Goal: Task Accomplishment & Management: Use online tool/utility

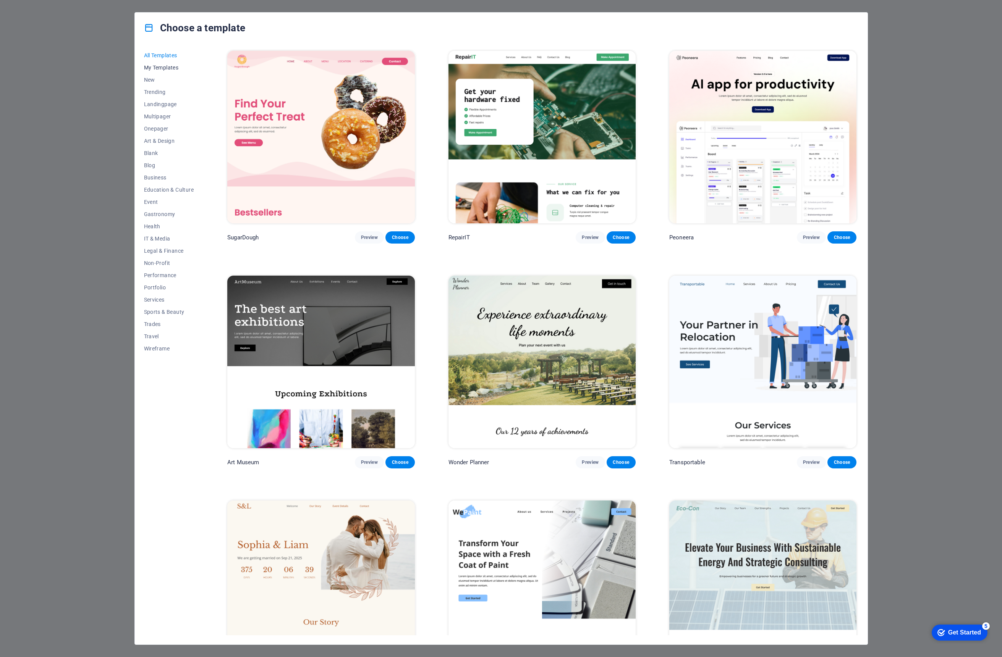
click at [156, 71] on button "My Templates" at bounding box center [169, 67] width 50 height 12
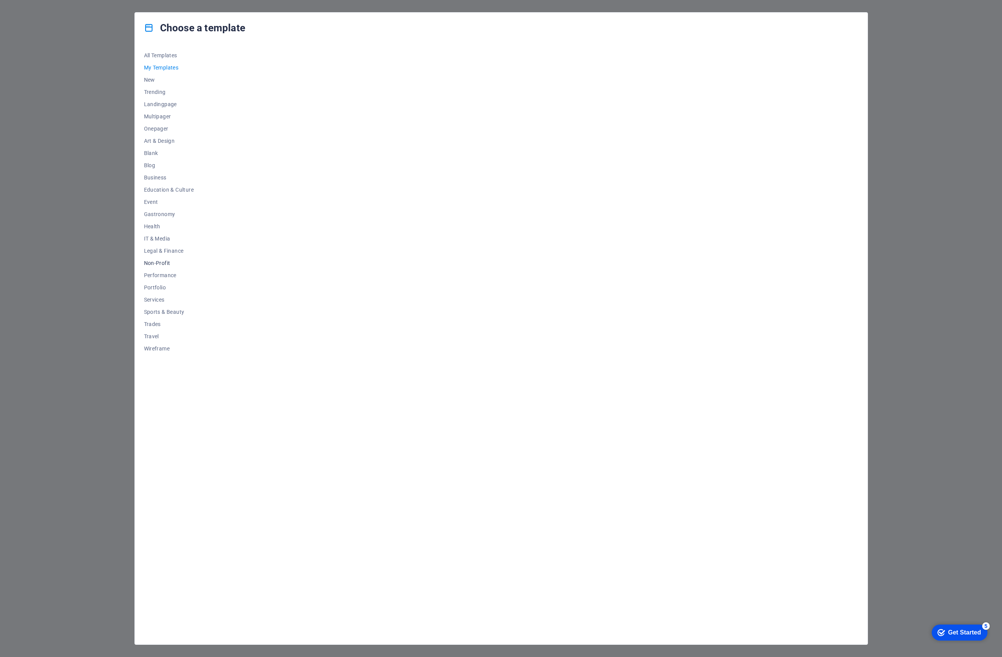
click at [163, 260] on span "Non-Profit" at bounding box center [169, 263] width 50 height 6
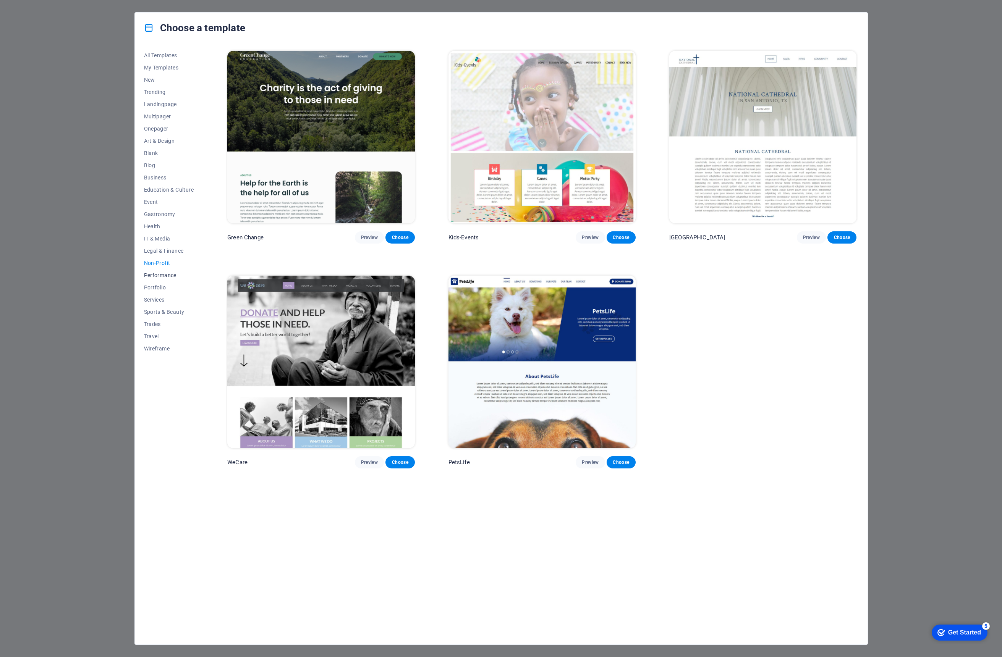
click at [151, 276] on span "Performance" at bounding box center [169, 275] width 50 height 6
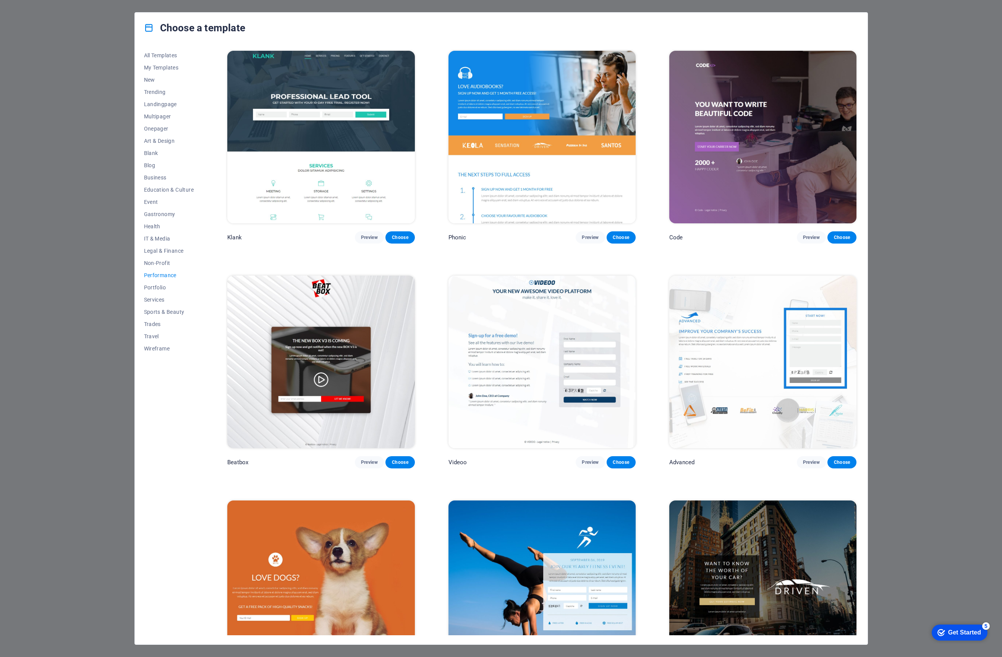
click at [704, 181] on img at bounding box center [762, 137] width 187 height 173
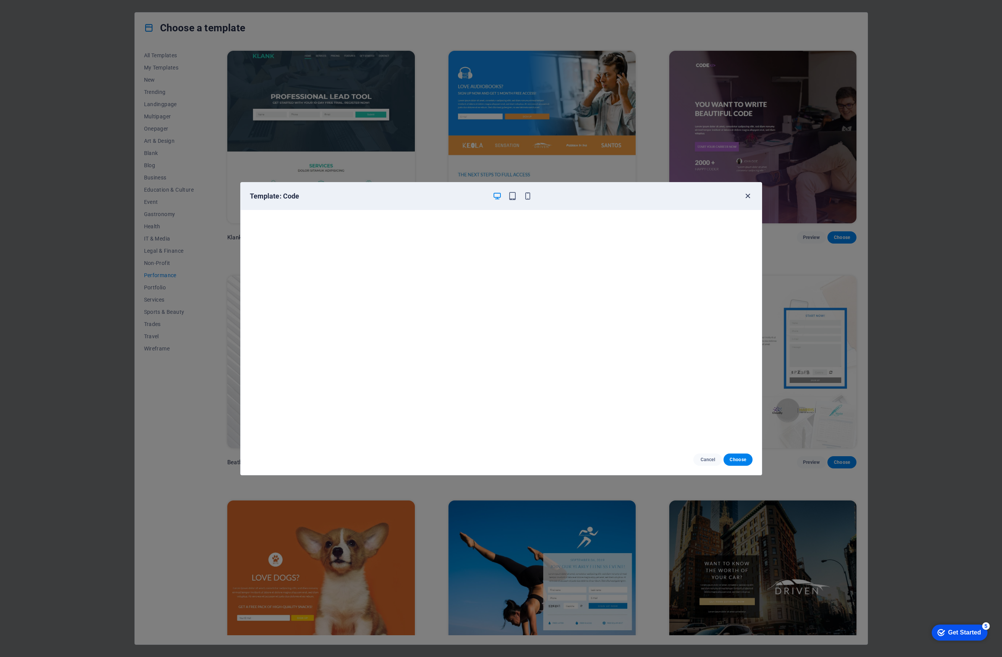
click at [746, 195] on icon "button" at bounding box center [747, 196] width 9 height 9
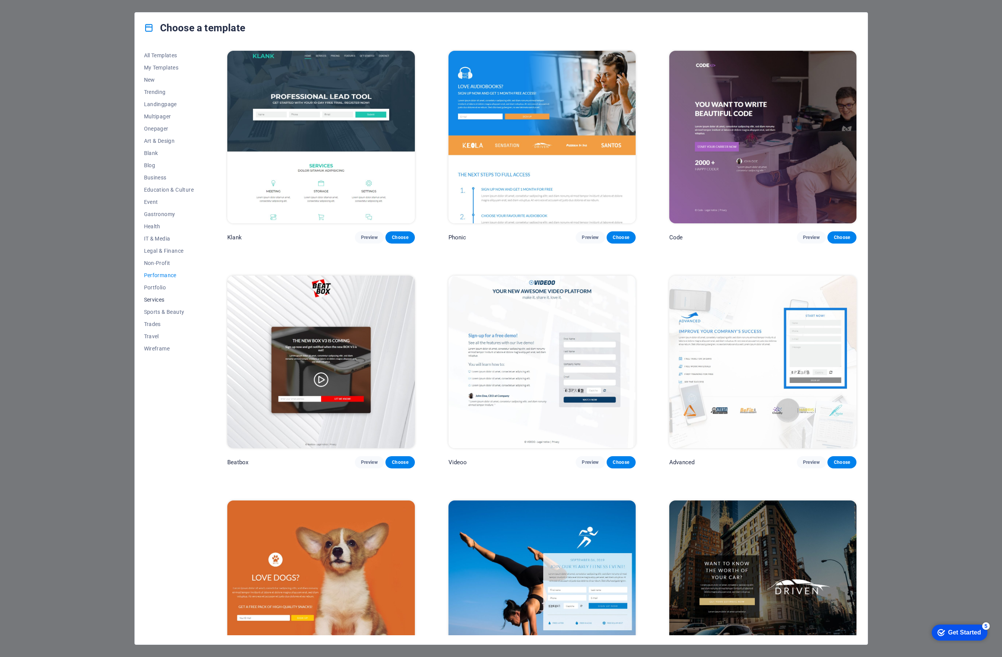
click at [164, 298] on span "Services" at bounding box center [169, 300] width 50 height 6
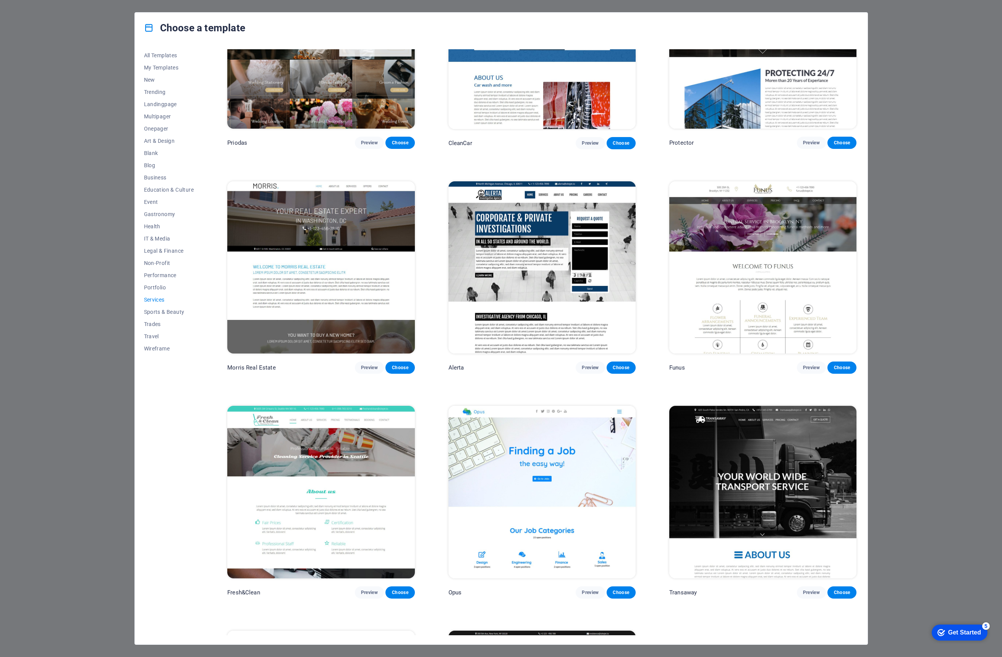
scroll to position [952, 0]
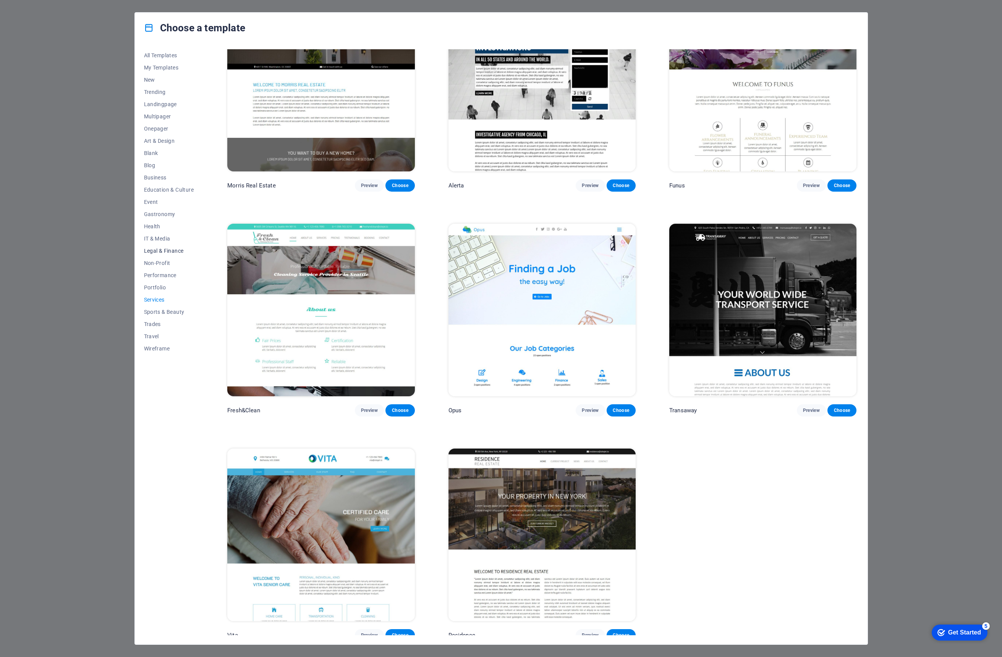
click at [173, 248] on span "Legal & Finance" at bounding box center [169, 251] width 50 height 6
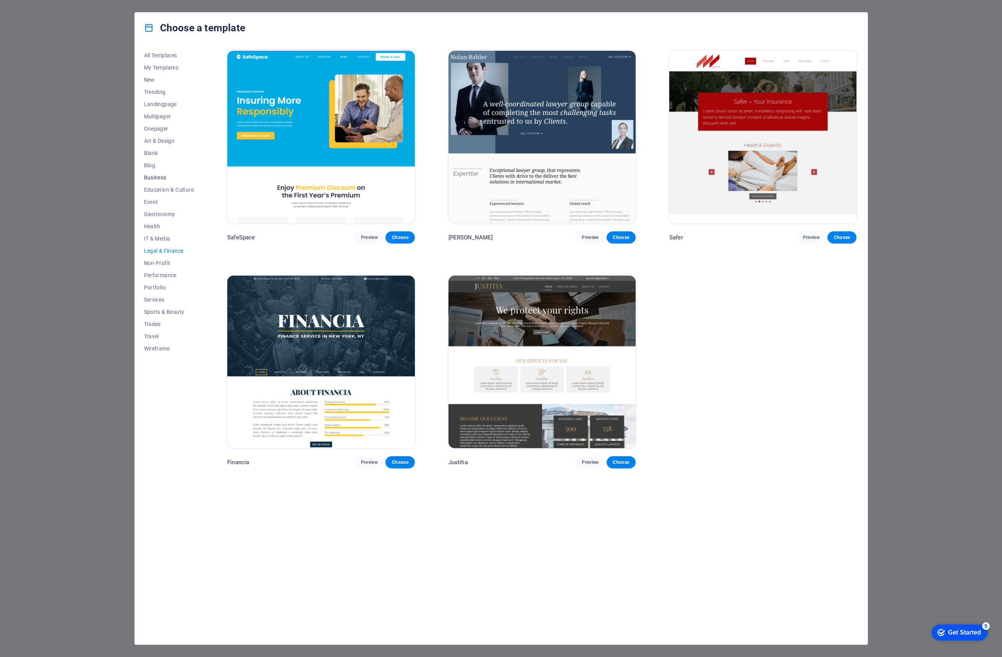
click at [150, 178] on span "Business" at bounding box center [169, 178] width 50 height 6
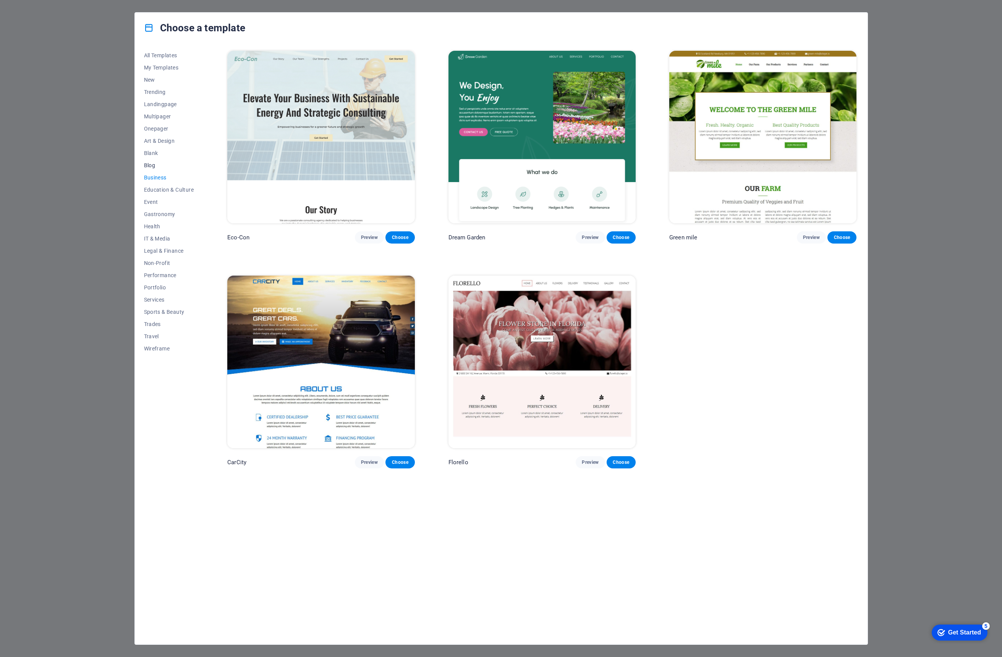
click at [152, 164] on span "Blog" at bounding box center [169, 165] width 50 height 6
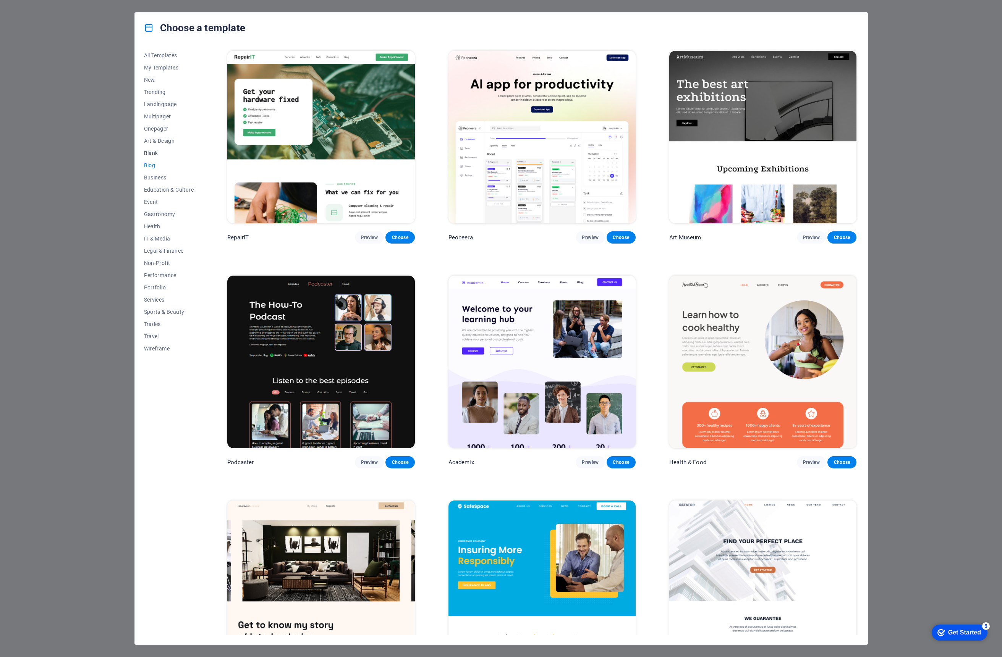
click at [156, 157] on button "Blank" at bounding box center [169, 153] width 50 height 12
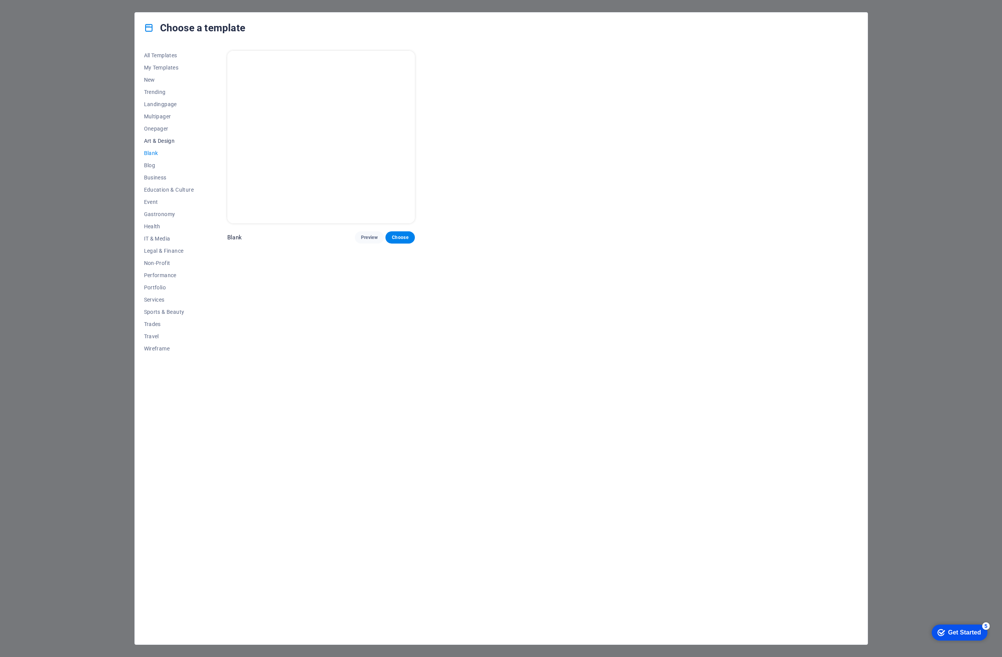
click at [164, 142] on span "Art & Design" at bounding box center [169, 141] width 50 height 6
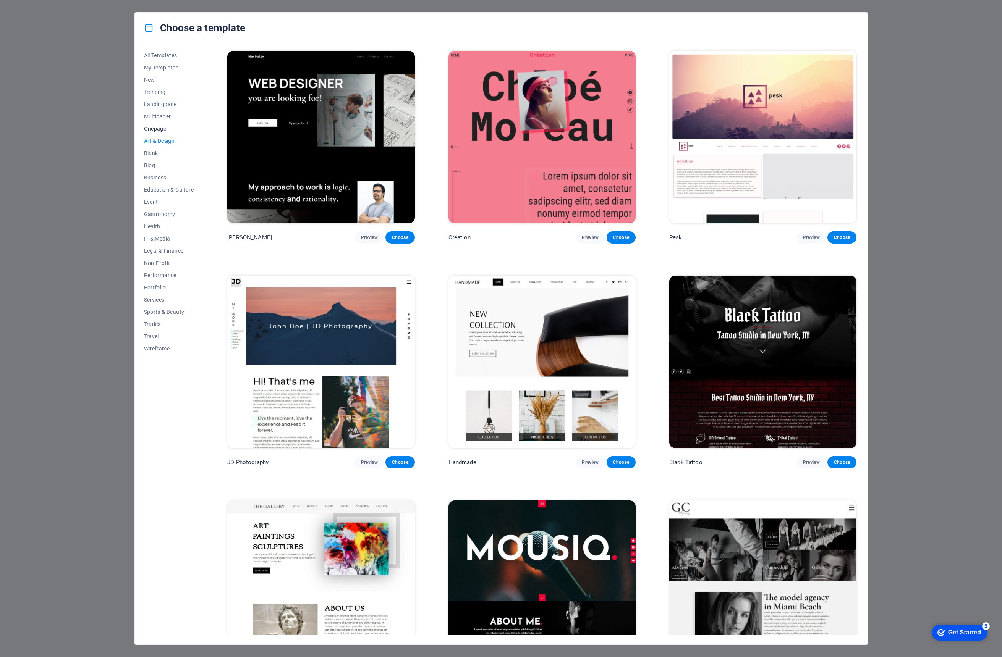
click at [159, 133] on button "Onepager" at bounding box center [169, 129] width 50 height 12
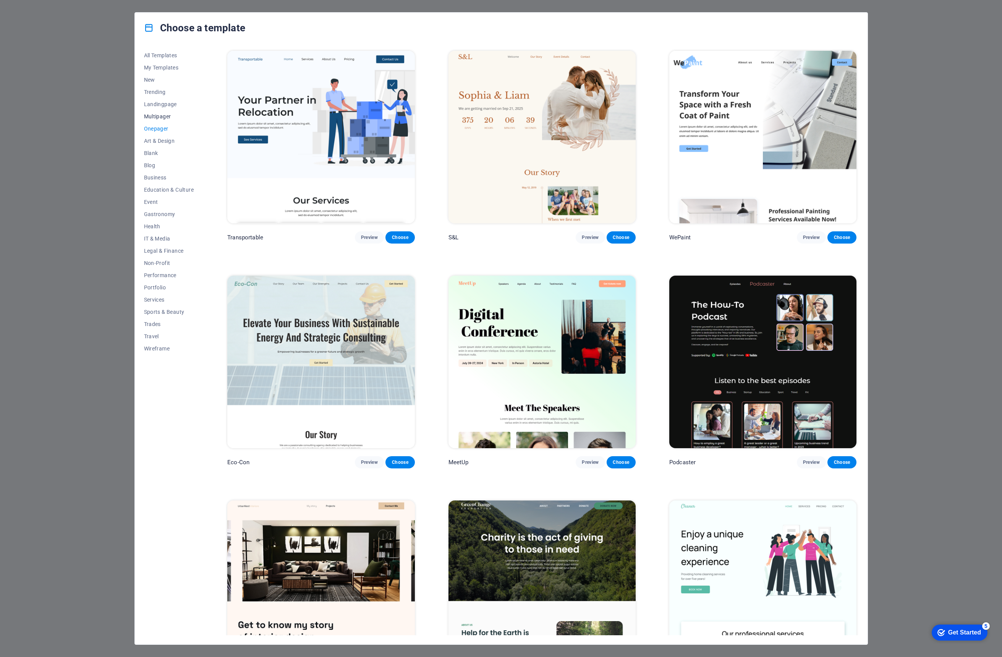
click at [151, 116] on span "Multipager" at bounding box center [169, 116] width 50 height 6
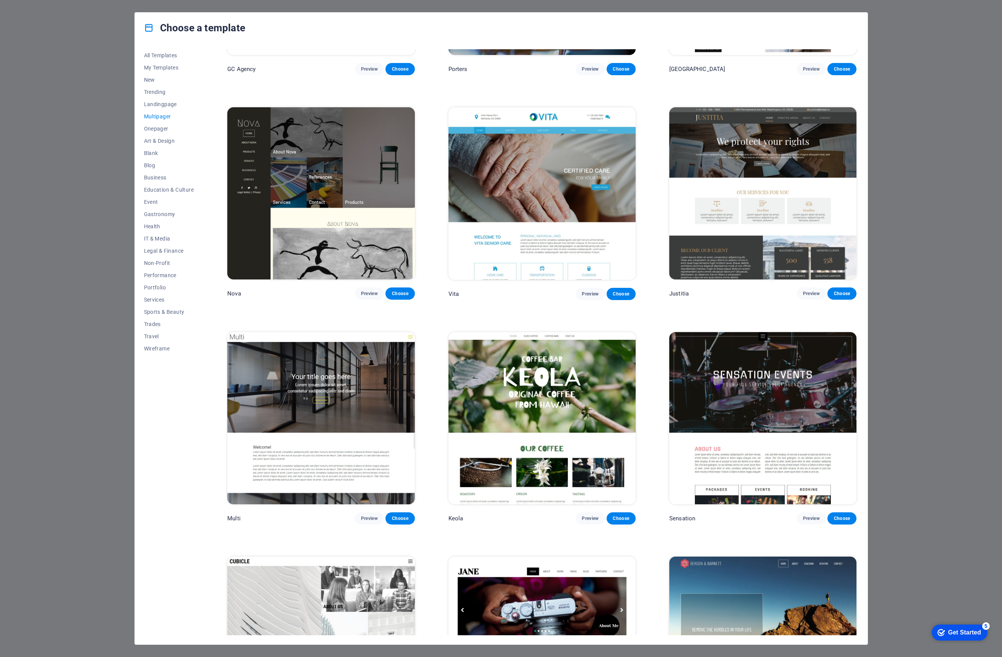
scroll to position [4313, 0]
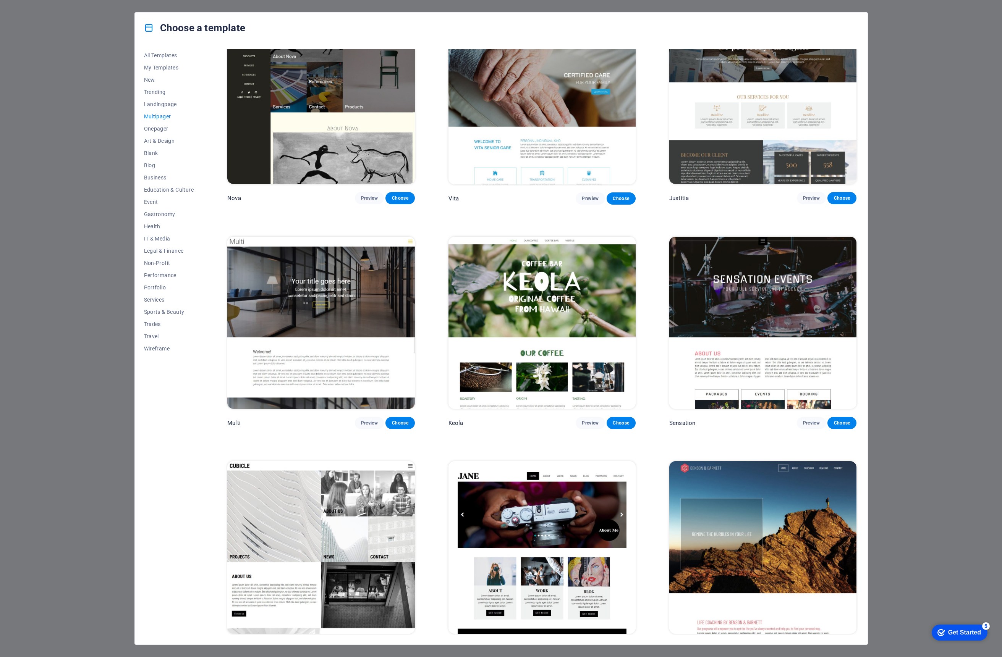
click at [356, 338] on img at bounding box center [320, 323] width 187 height 173
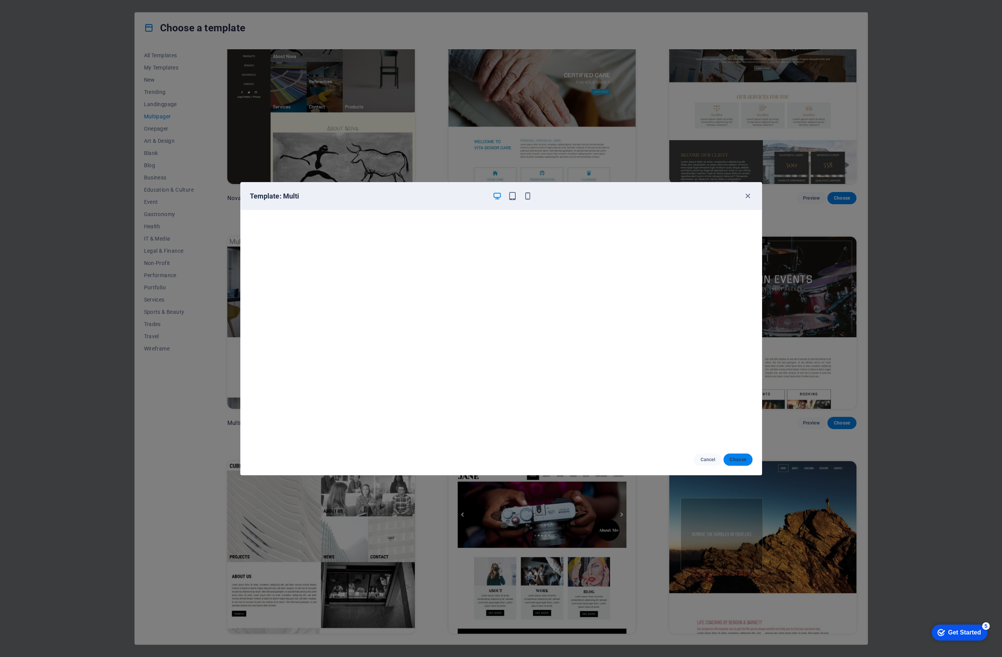
drag, startPoint x: 733, startPoint y: 452, endPoint x: 734, endPoint y: 458, distance: 6.2
click at [735, 453] on div "Cancel Choose" at bounding box center [501, 460] width 521 height 31
click at [734, 458] on span "Choose" at bounding box center [738, 460] width 16 height 6
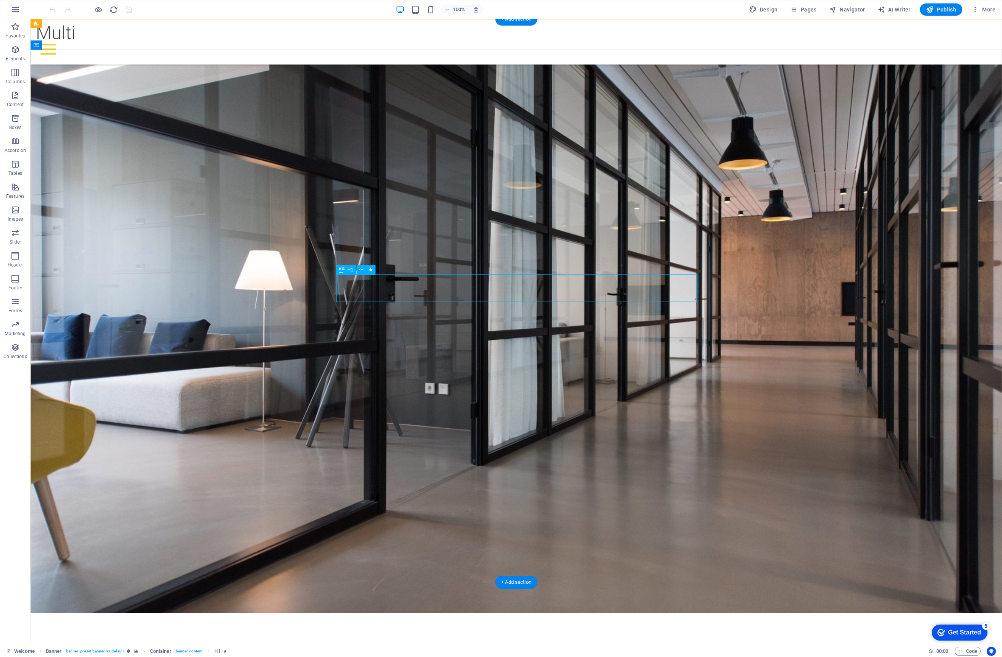
click at [569, 644] on div "Your title goes here" at bounding box center [516, 658] width 361 height 28
click at [19, 10] on icon "button" at bounding box center [15, 9] width 9 height 9
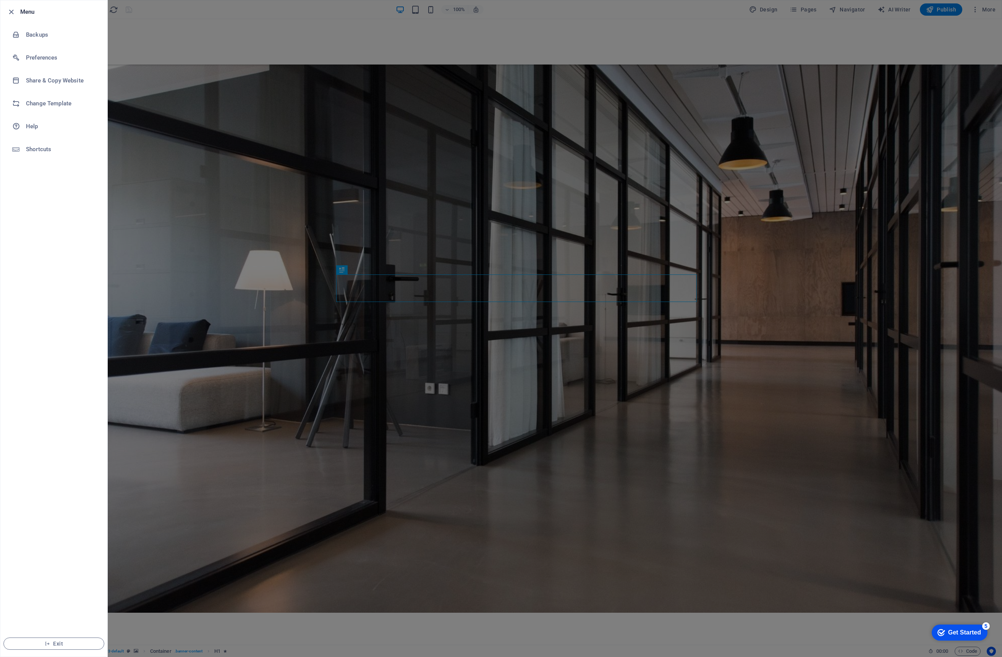
click at [16, 19] on li "Menu" at bounding box center [53, 11] width 107 height 23
drag, startPoint x: 12, startPoint y: 17, endPoint x: 11, endPoint y: 12, distance: 5.1
click at [13, 16] on li "Menu" at bounding box center [53, 11] width 107 height 23
click at [11, 12] on icon "button" at bounding box center [11, 12] width 9 height 9
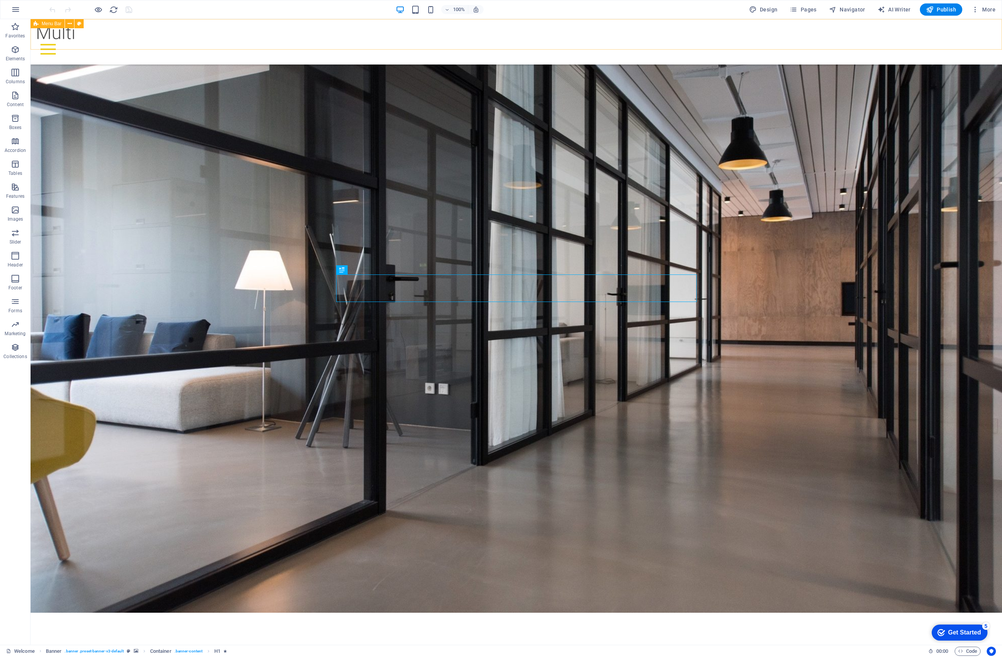
scroll to position [0, 0]
drag, startPoint x: 939, startPoint y: 10, endPoint x: 940, endPoint y: 18, distance: 8.1
click at [939, 10] on span "Publish" at bounding box center [941, 10] width 30 height 8
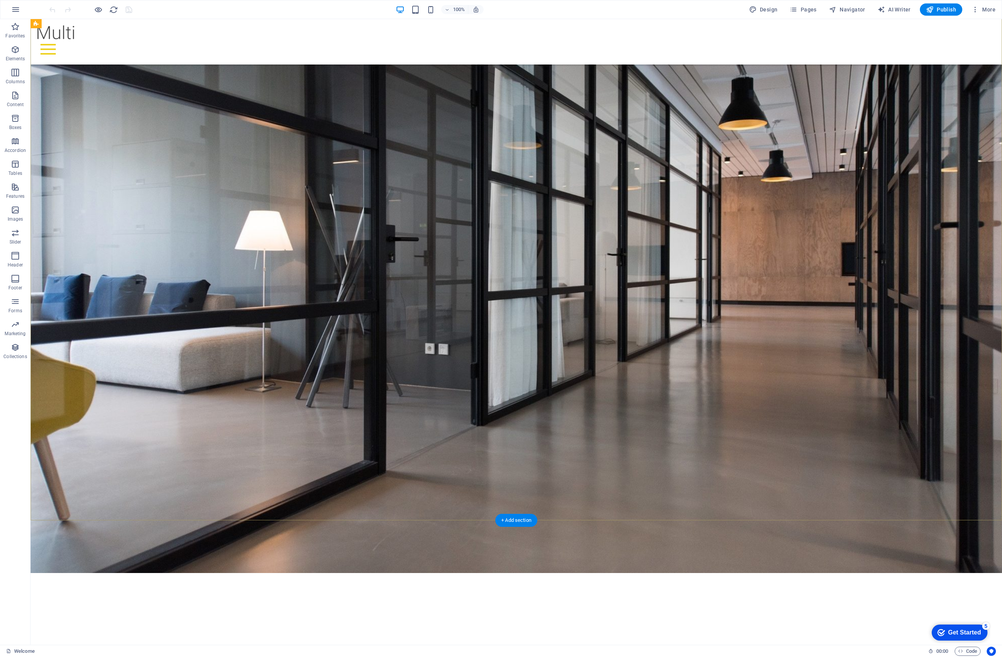
scroll to position [71, 0]
